Goal: Task Accomplishment & Management: Use online tool/utility

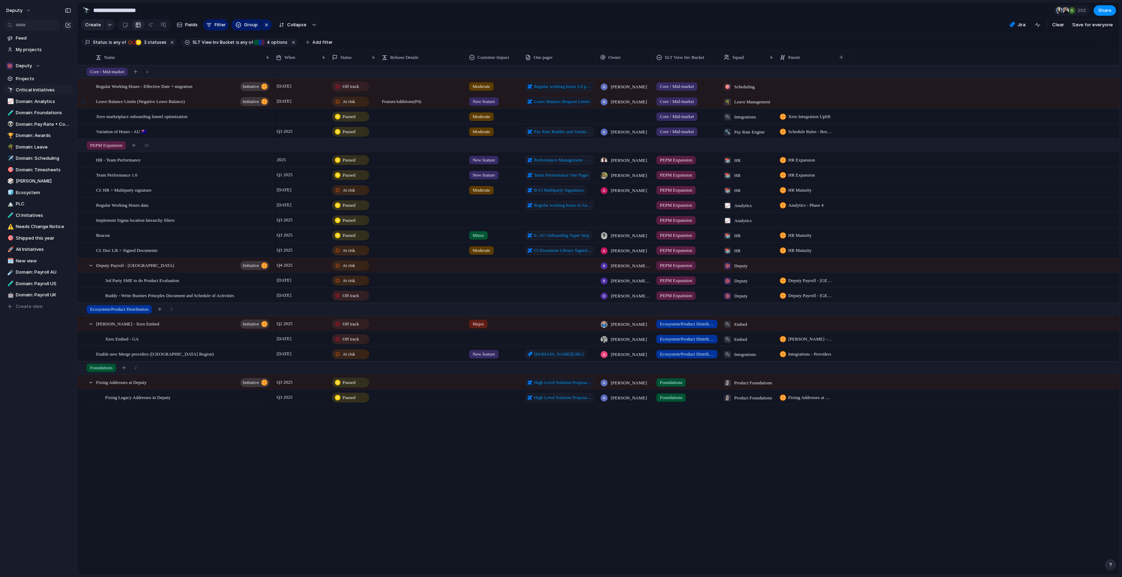
click at [84, 102] on div at bounding box center [83, 101] width 5 height 5
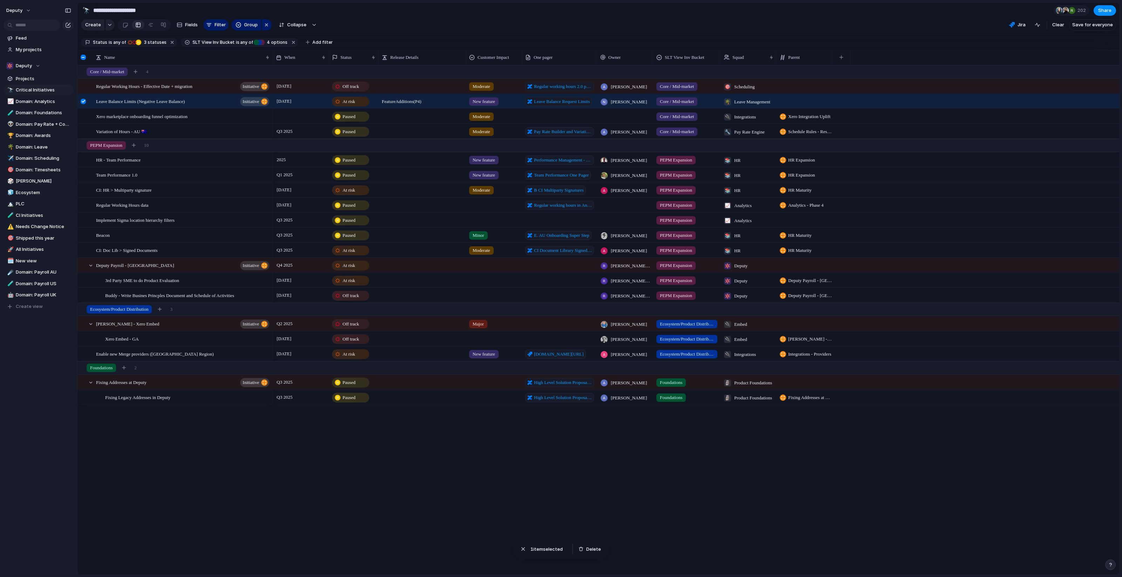
click at [84, 102] on div at bounding box center [83, 101] width 5 height 5
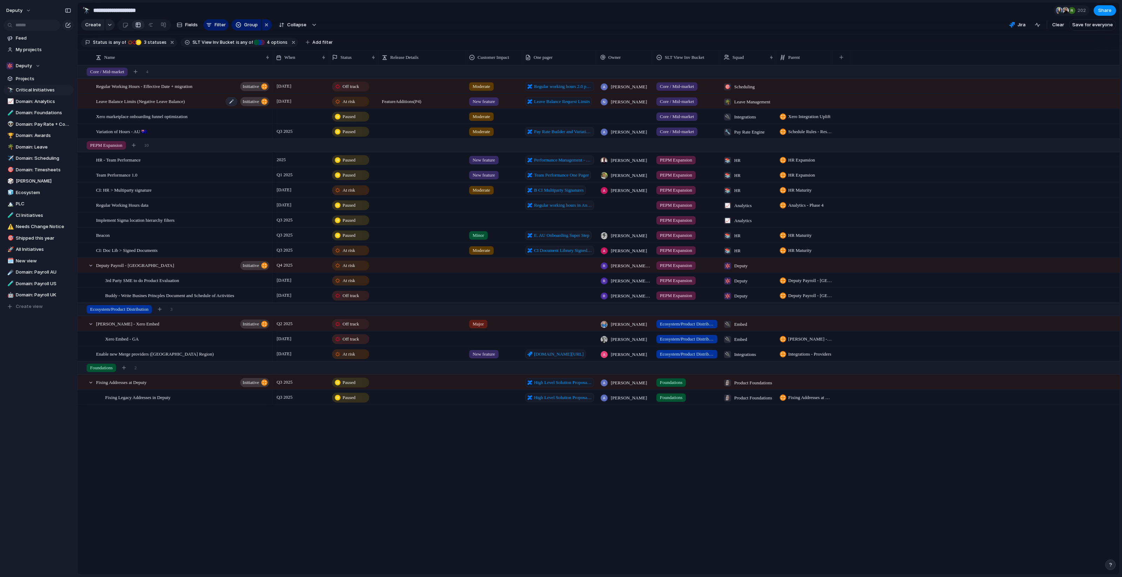
click at [205, 99] on div "Leave Balance Limits (Negative Leave Balance) initiative" at bounding box center [183, 101] width 174 height 14
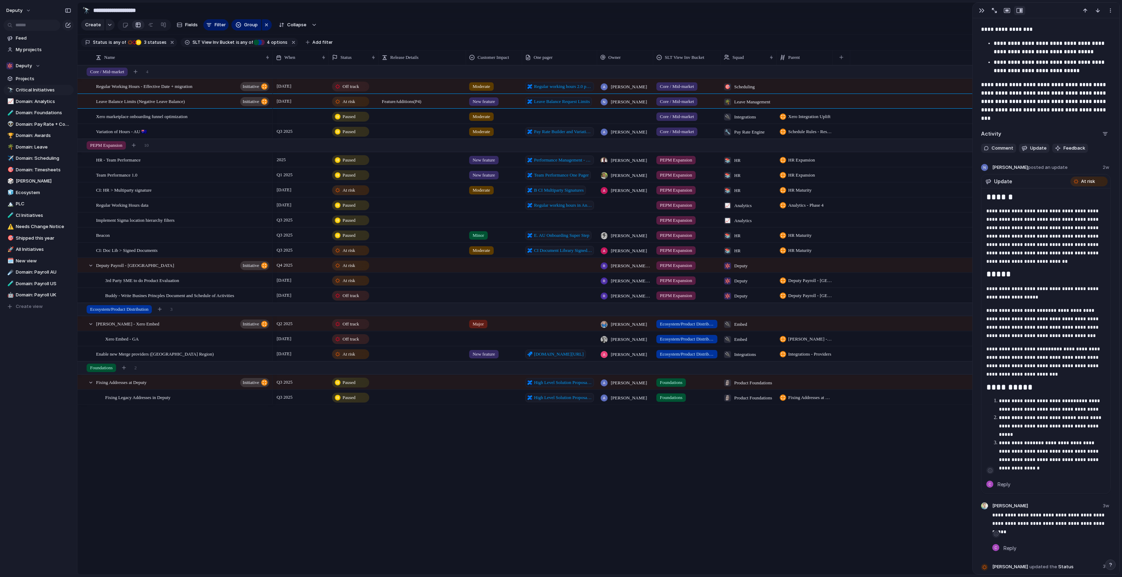
scroll to position [417, 0]
click at [234, 188] on div "CI: HR > Multiparty signature" at bounding box center [183, 190] width 174 height 14
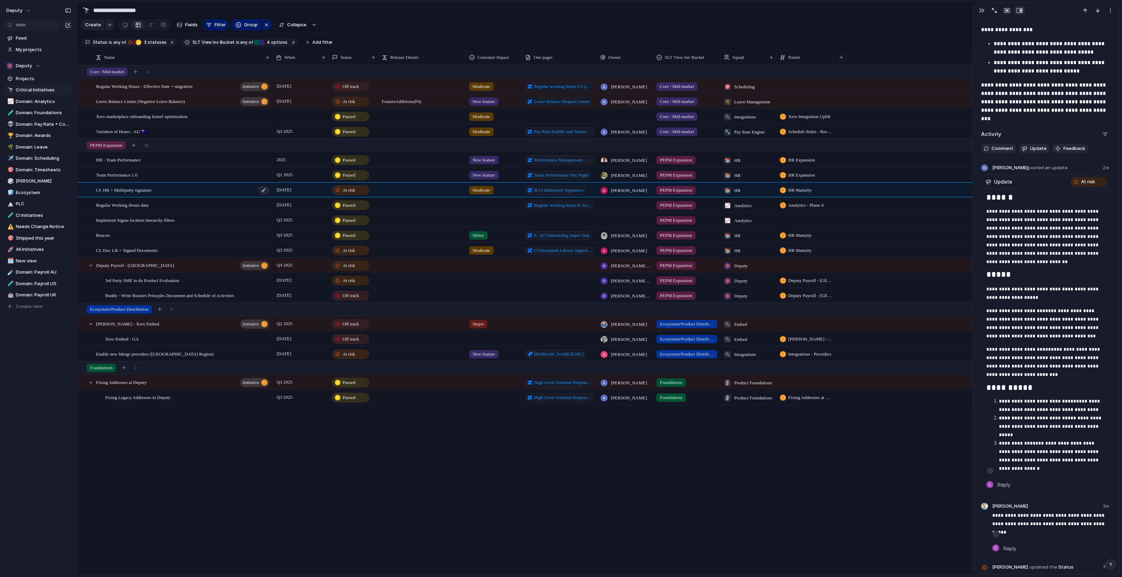
type textarea "**********"
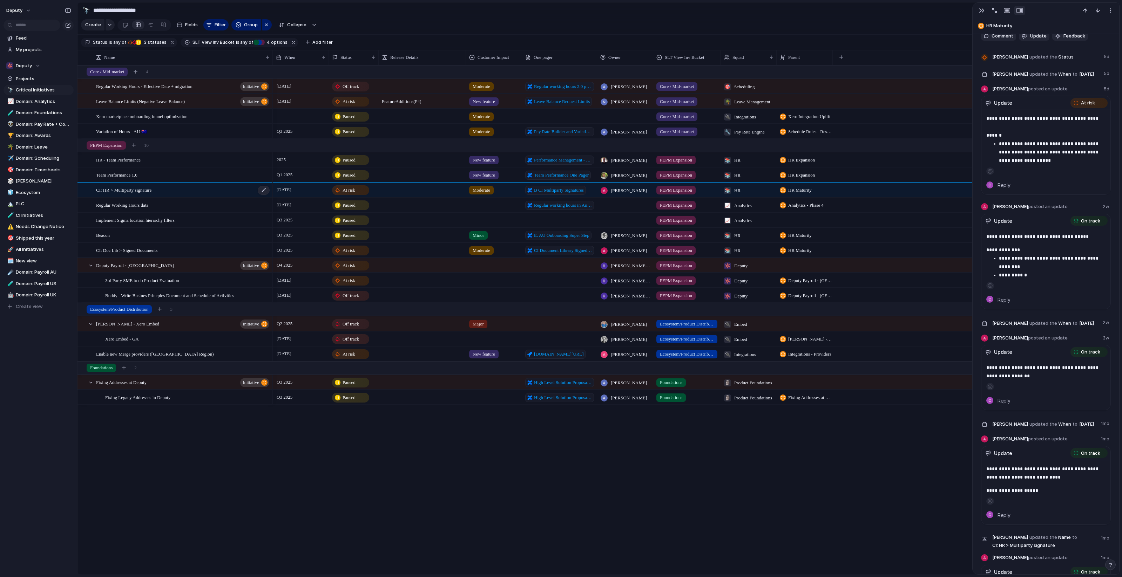
scroll to position [262, 0]
